Goal: Task Accomplishment & Management: Use online tool/utility

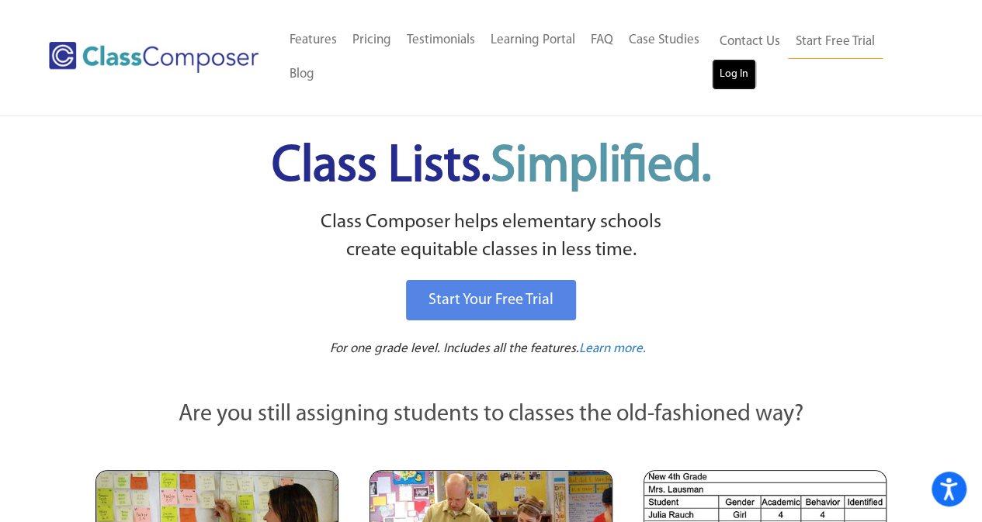
click at [734, 72] on link "Log In" at bounding box center [734, 74] width 44 height 31
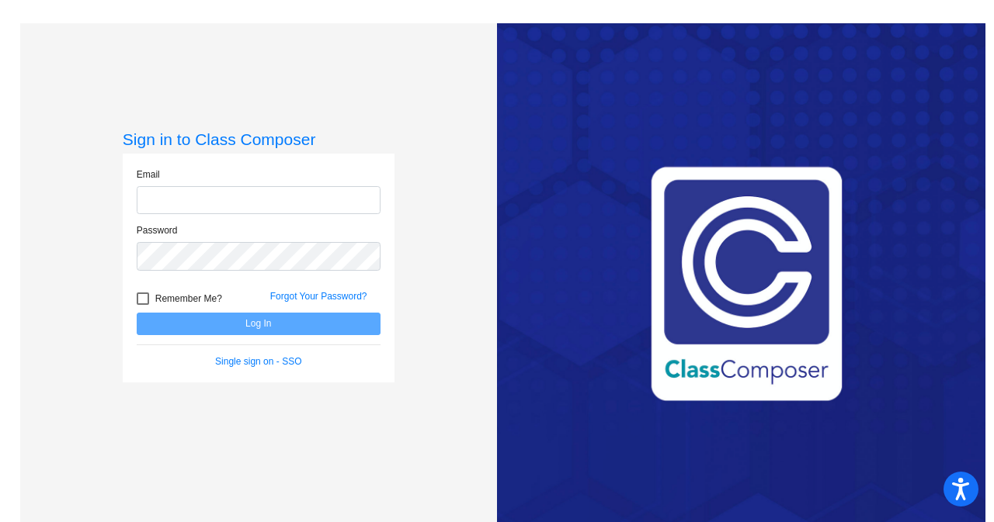
type input "[EMAIL_ADDRESS][DOMAIN_NAME]"
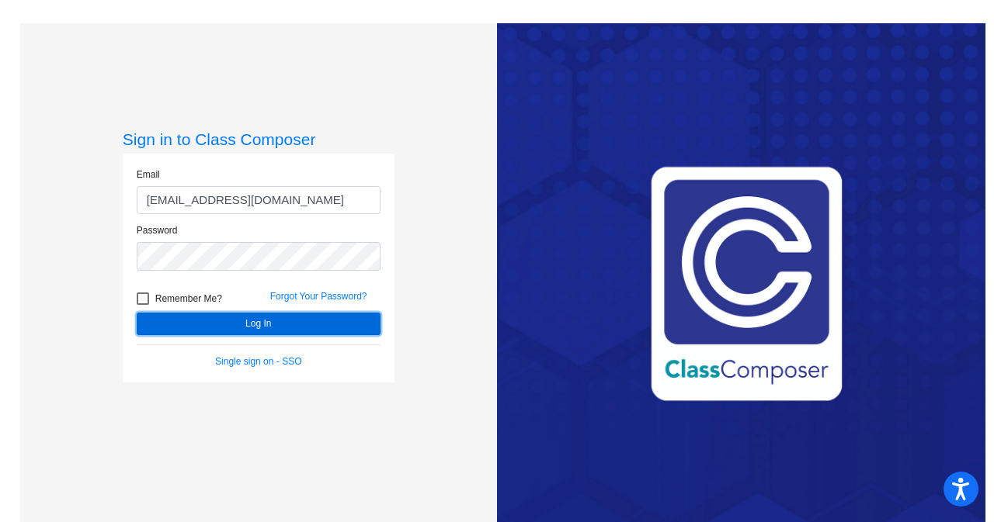
click at [258, 321] on button "Log In" at bounding box center [259, 324] width 244 height 23
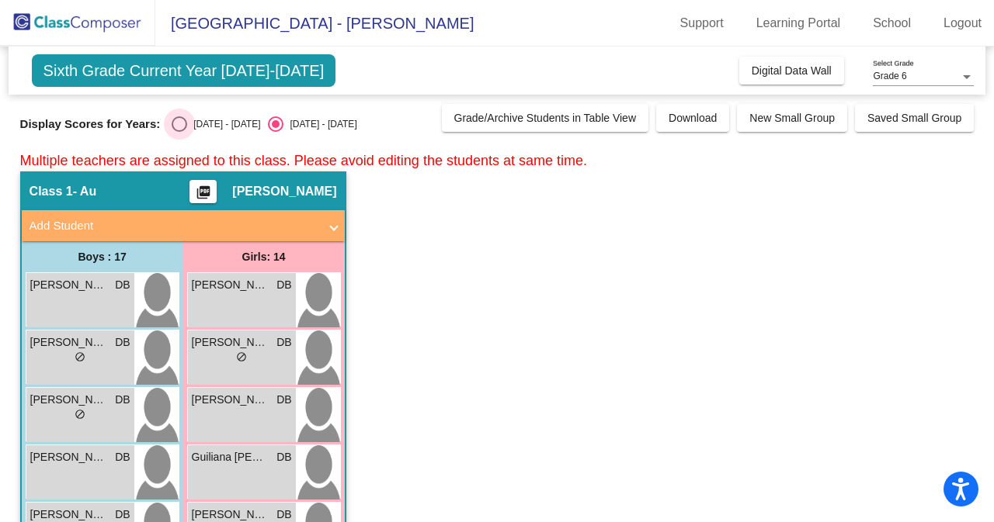
click at [189, 123] on div "[DATE] - [DATE]" at bounding box center [223, 124] width 73 height 14
click at [179, 132] on input "[DATE] - [DATE]" at bounding box center [179, 132] width 1 height 1
radio input "true"
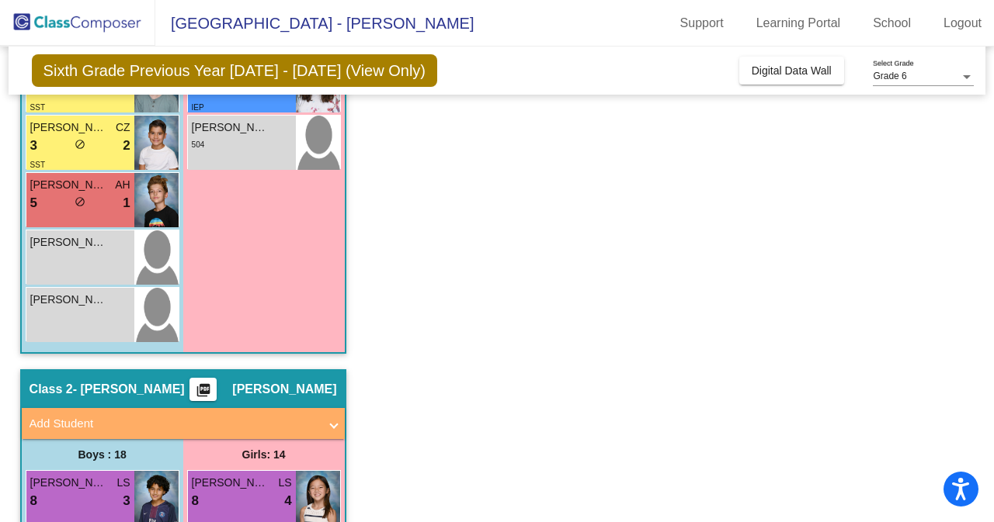
scroll to position [911, 0]
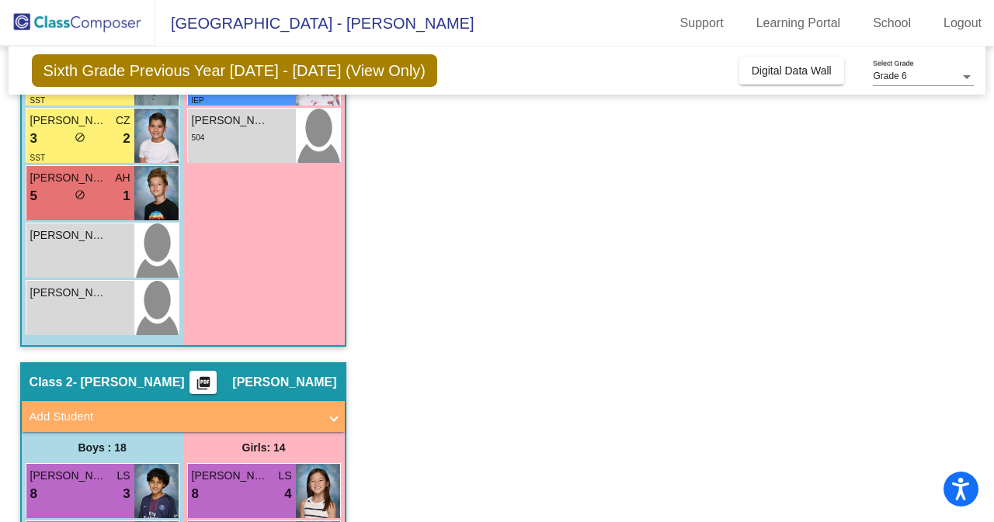
drag, startPoint x: 985, startPoint y: 221, endPoint x: 991, endPoint y: 199, distance: 23.2
click at [991, 199] on mat-sidenav-content "Grade 6 Select Grade Sixth Grade Previous Year [DATE] - [DATE] (View Only) Add,…" at bounding box center [497, 285] width 994 height 476
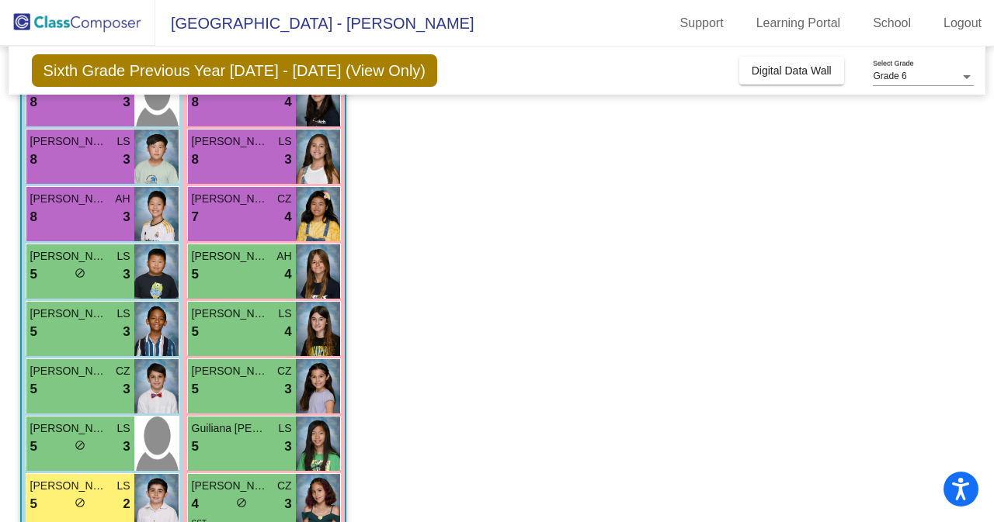
scroll to position [0, 0]
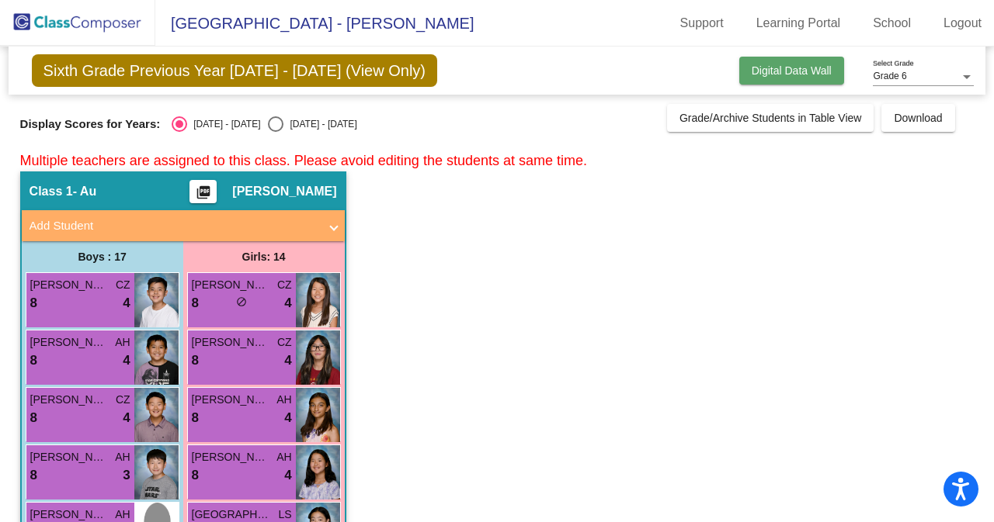
click at [773, 64] on span "Digital Data Wall" at bounding box center [792, 70] width 80 height 12
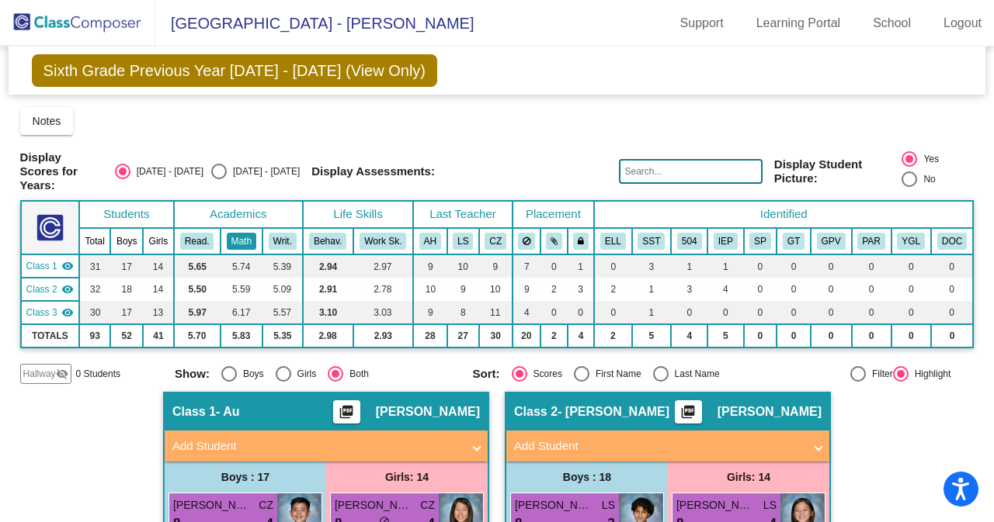
click at [239, 236] on button "Math" at bounding box center [242, 241] width 30 height 17
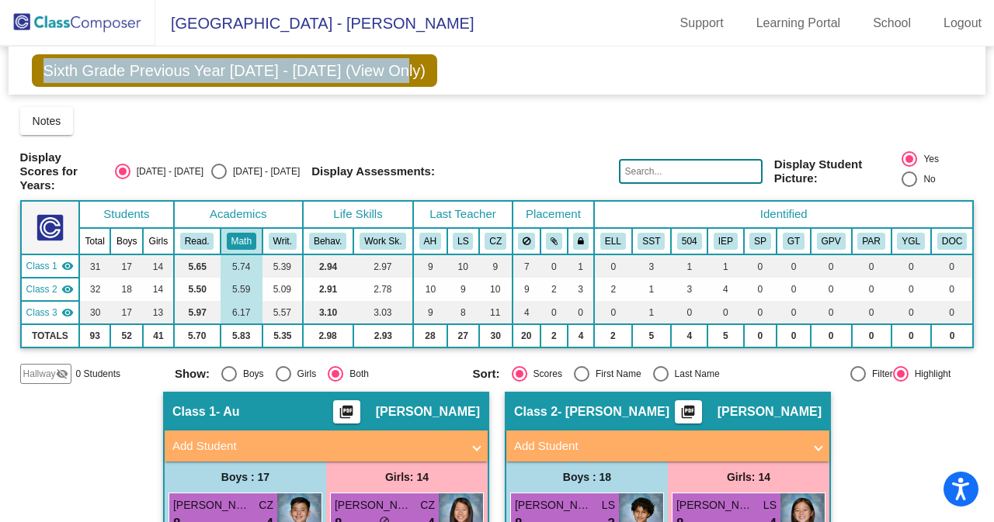
drag, startPoint x: 989, startPoint y: 40, endPoint x: 983, endPoint y: 64, distance: 25.6
click at [983, 64] on app-root "[GEOGRAPHIC_DATA] - [PERSON_NAME] Support Learning Portal School Logout home Ho…" at bounding box center [497, 261] width 994 height 522
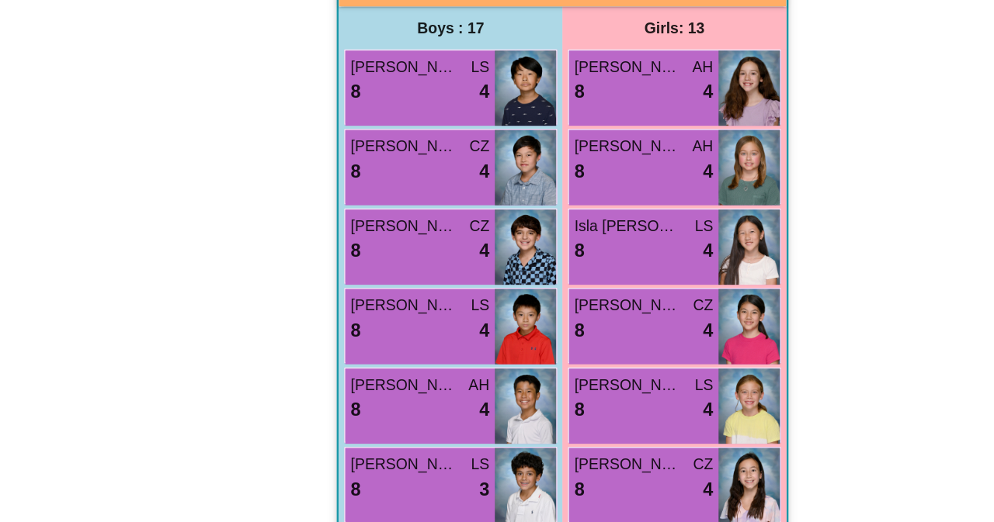
scroll to position [1484, 0]
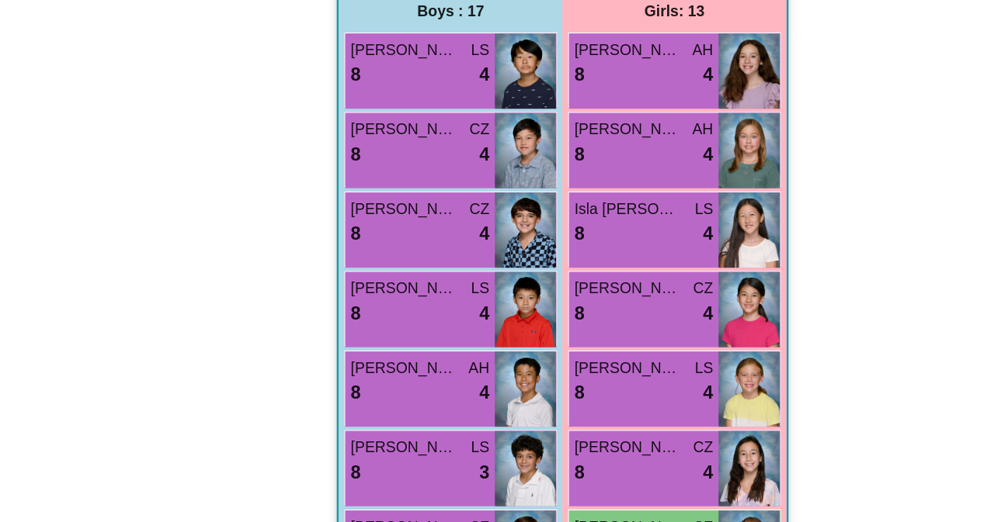
click at [680, 440] on div "Hallway - Hallway Class picture_as_pdf Add Student First Name Last Name Student…" at bounding box center [497, 39] width 954 height 2262
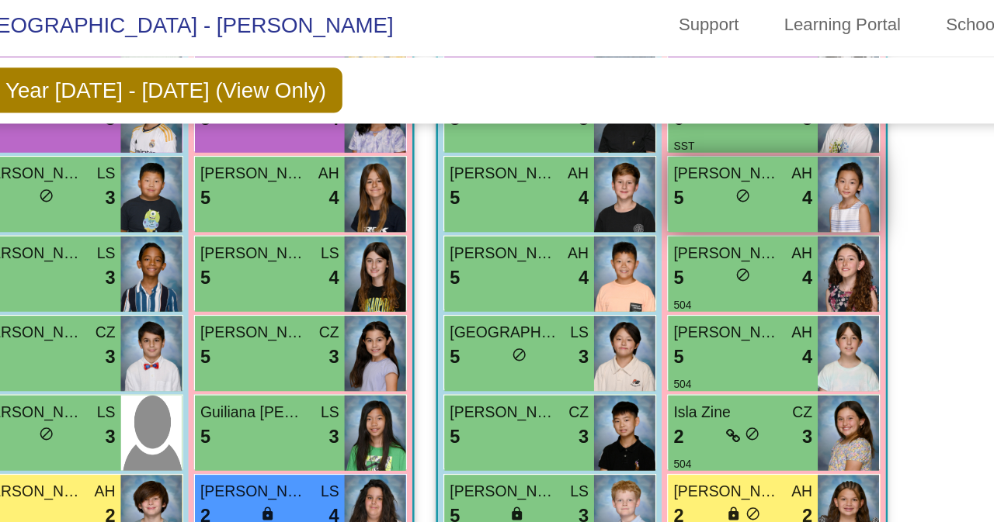
scroll to position [778, 0]
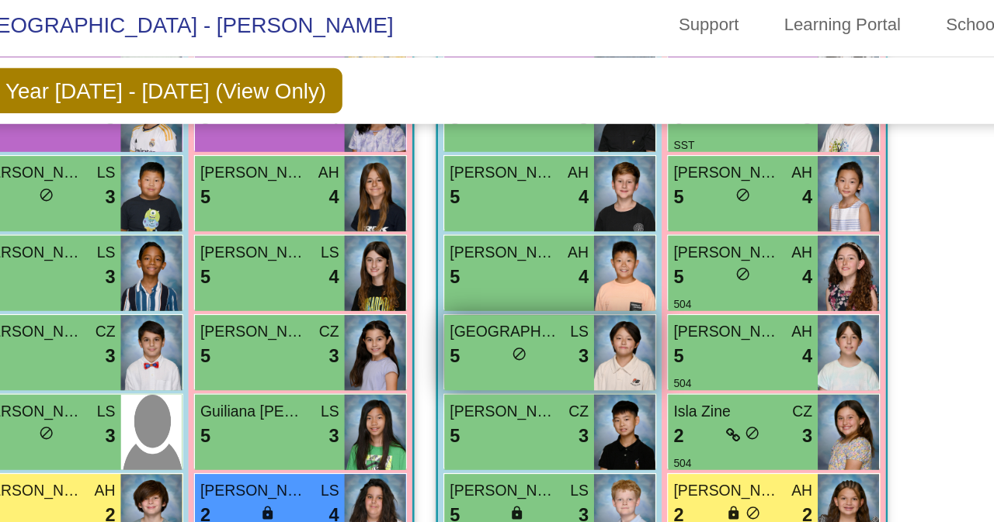
click at [579, 257] on div "5 lock do_not_disturb_alt 3" at bounding box center [565, 263] width 100 height 20
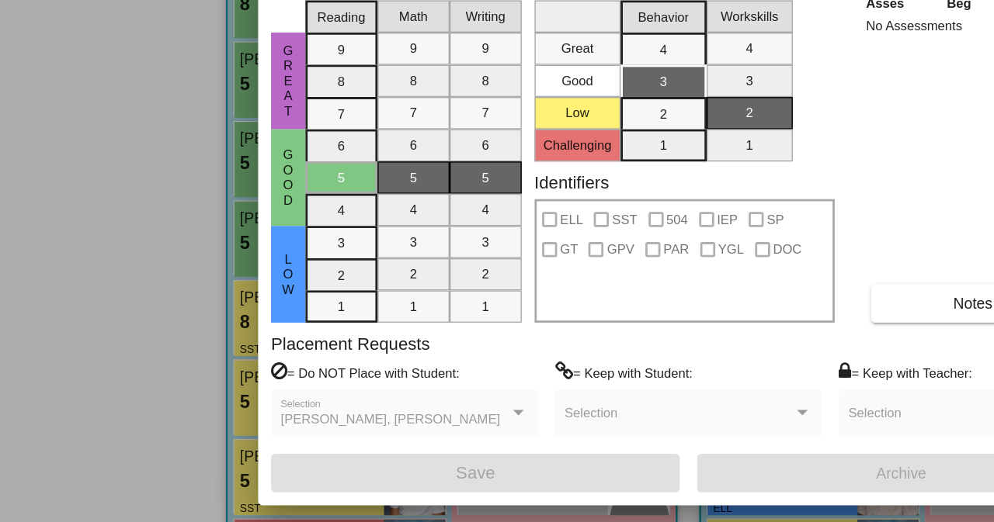
click at [550, 295] on label "SP" at bounding box center [553, 303] width 26 height 19
click at [649, 247] on div "Asses Beg Mid End No Assessments Notes" at bounding box center [702, 258] width 163 height 239
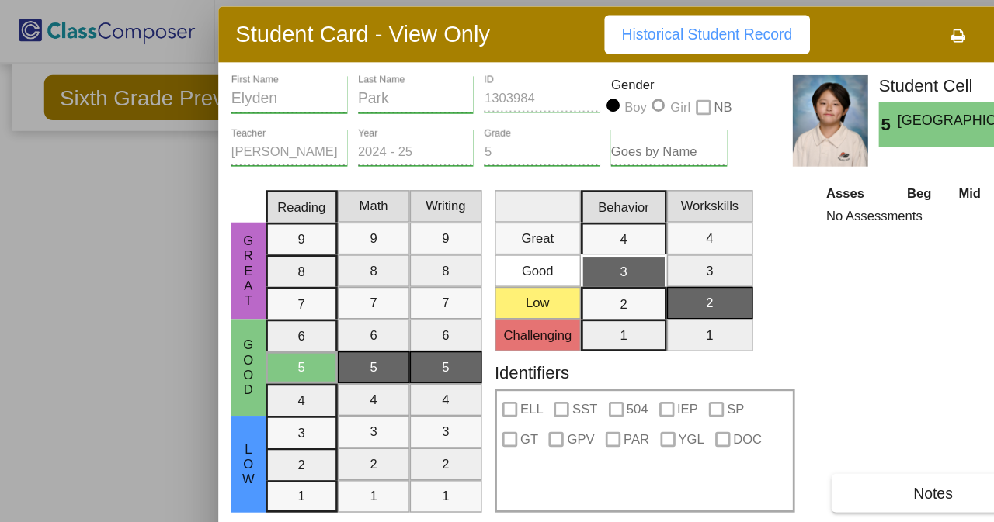
drag, startPoint x: 650, startPoint y: 23, endPoint x: 592, endPoint y: 21, distance: 58.2
click at [592, 21] on div "Student Card - View Only Historical Student Record" at bounding box center [468, 25] width 621 height 40
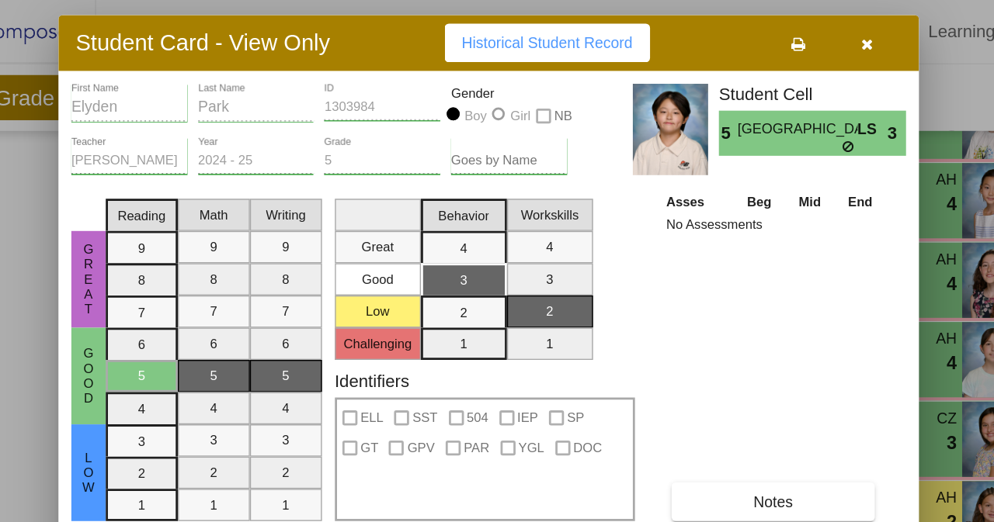
click at [705, 23] on button "button" at bounding box center [712, 31] width 50 height 28
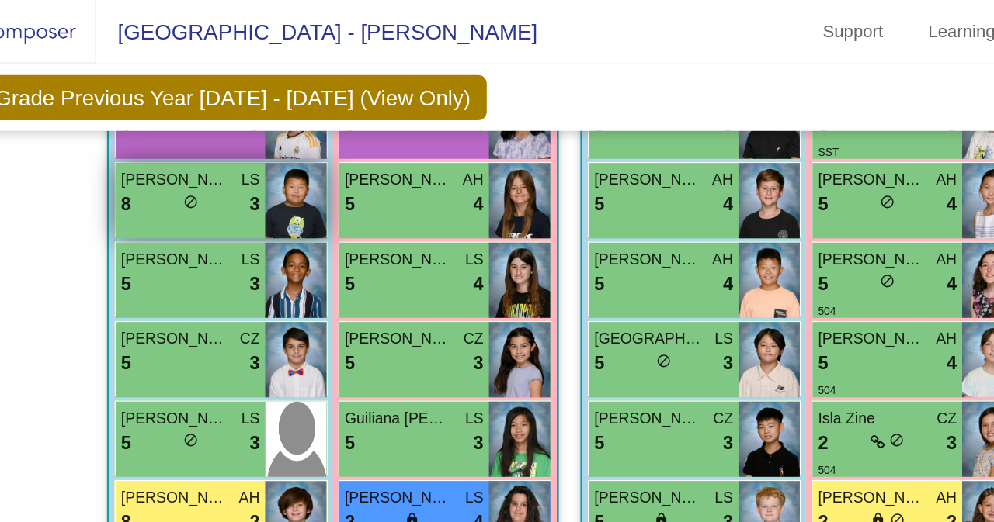
click at [239, 154] on div "Caden [PERSON_NAME] 8 lock do_not_disturb_alt 3" at bounding box center [223, 145] width 108 height 54
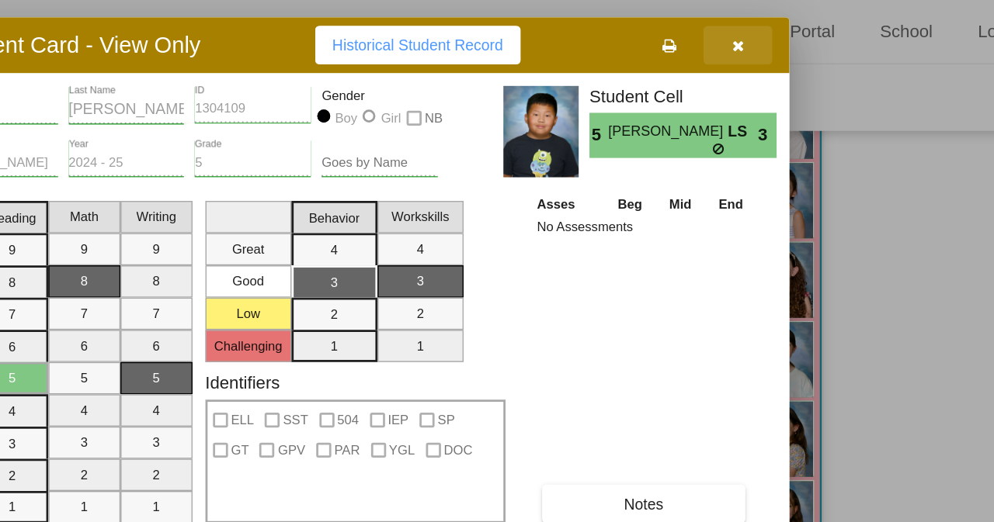
click at [772, 37] on icon "button" at bounding box center [770, 33] width 9 height 11
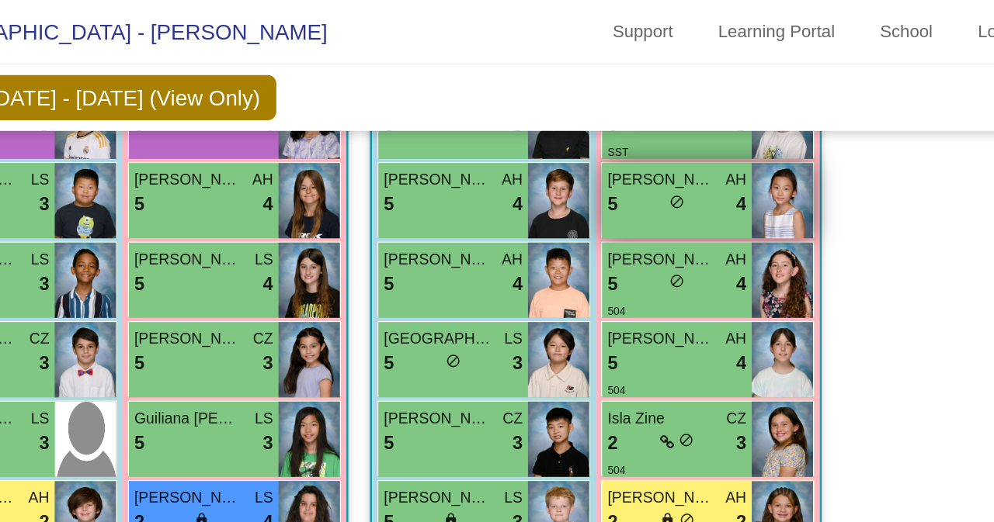
click at [747, 145] on div "5 lock do_not_disturb_alt 4" at bounding box center [726, 148] width 100 height 20
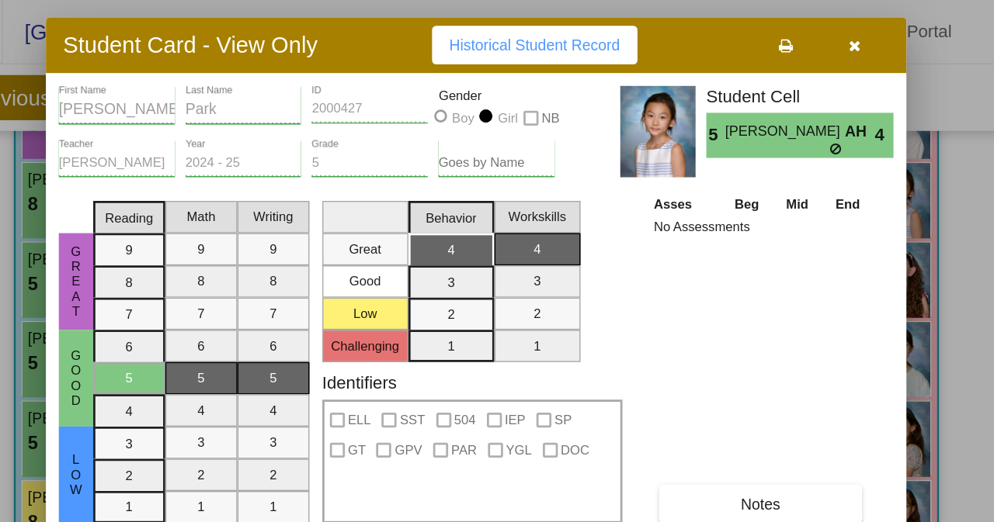
click at [780, 31] on button "button" at bounding box center [770, 33] width 50 height 28
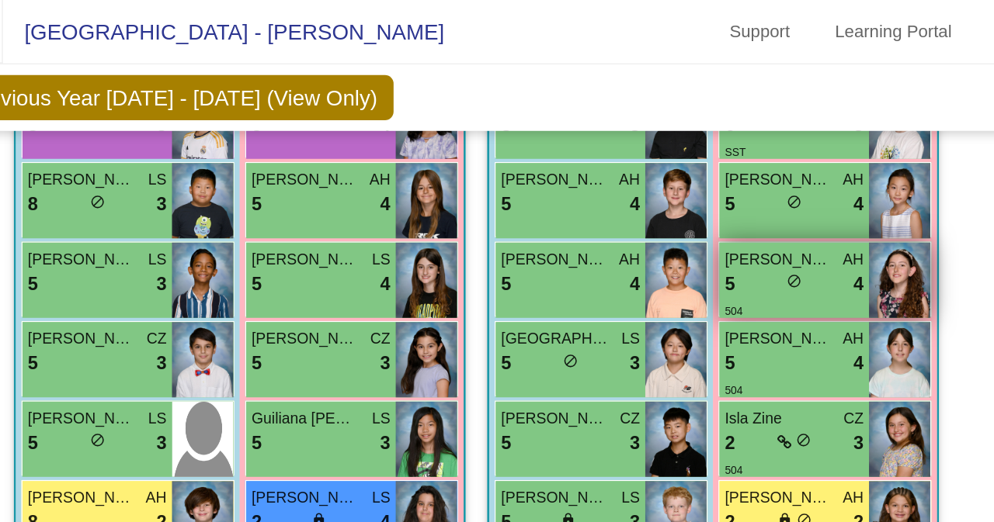
click at [755, 203] on div "5 lock do_not_disturb_alt 4" at bounding box center [726, 206] width 100 height 20
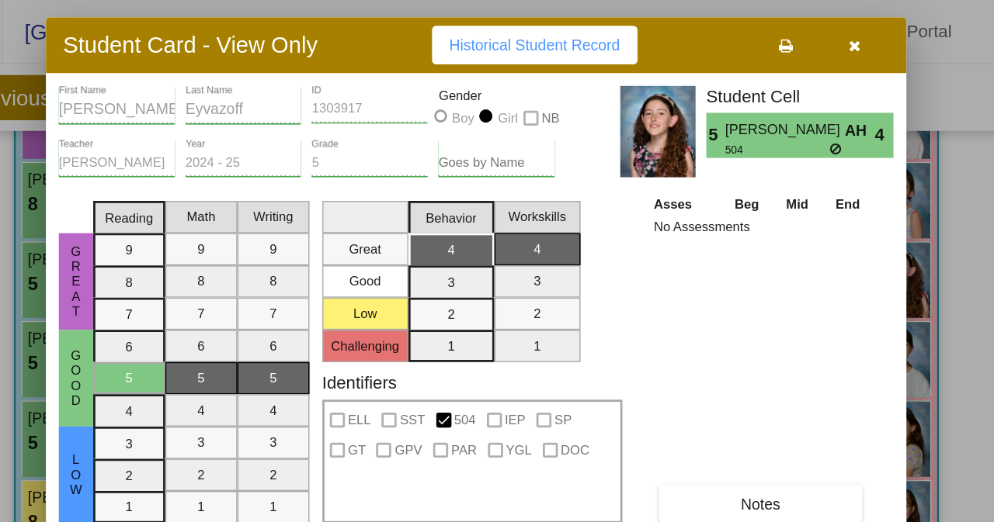
click at [776, 38] on button "button" at bounding box center [770, 33] width 50 height 28
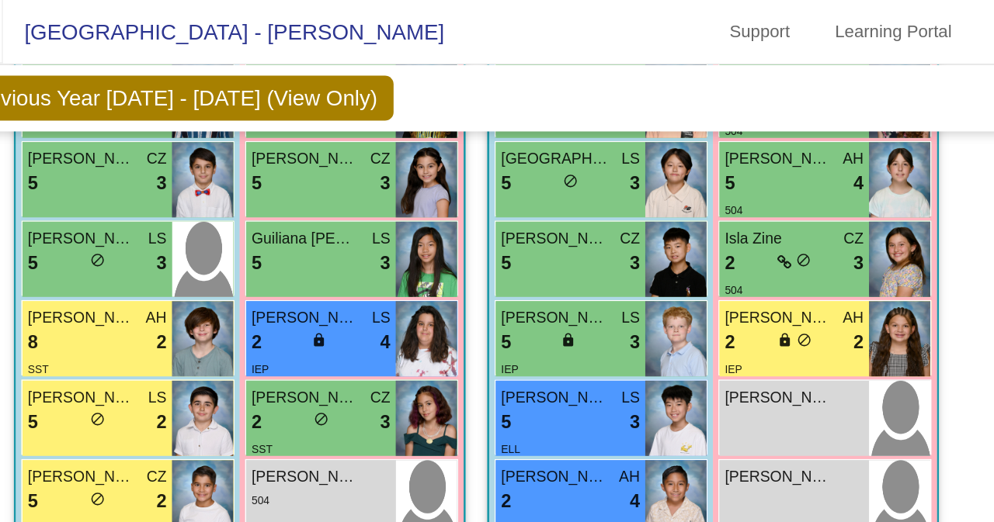
scroll to position [914, 0]
